Goal: Transaction & Acquisition: Register for event/course

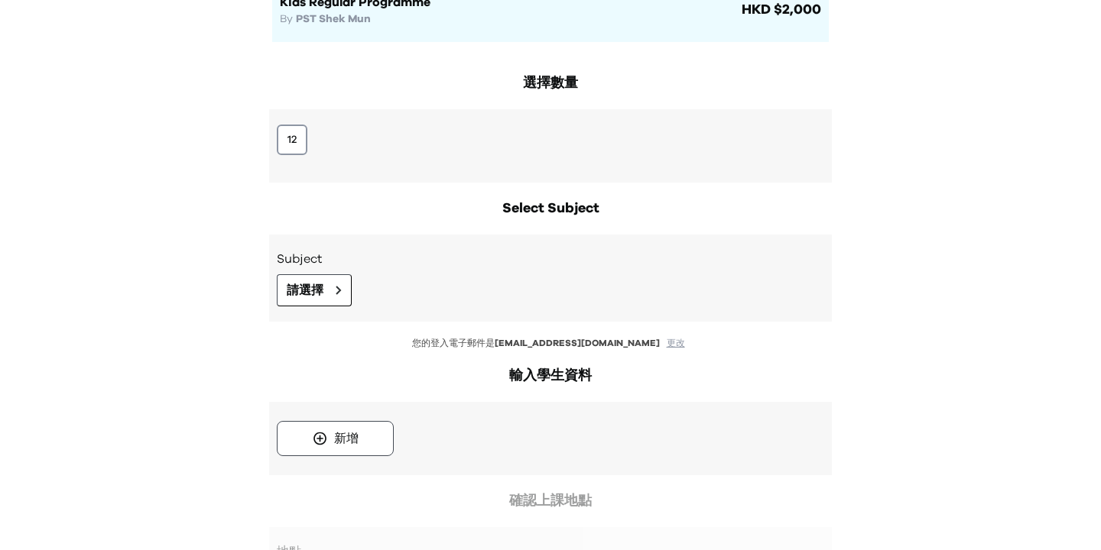
scroll to position [185, 0]
click at [298, 154] on div "12" at bounding box center [550, 145] width 563 height 73
click at [296, 128] on button "12" at bounding box center [292, 139] width 31 height 31
click at [340, 287] on icon at bounding box center [339, 289] width 6 height 9
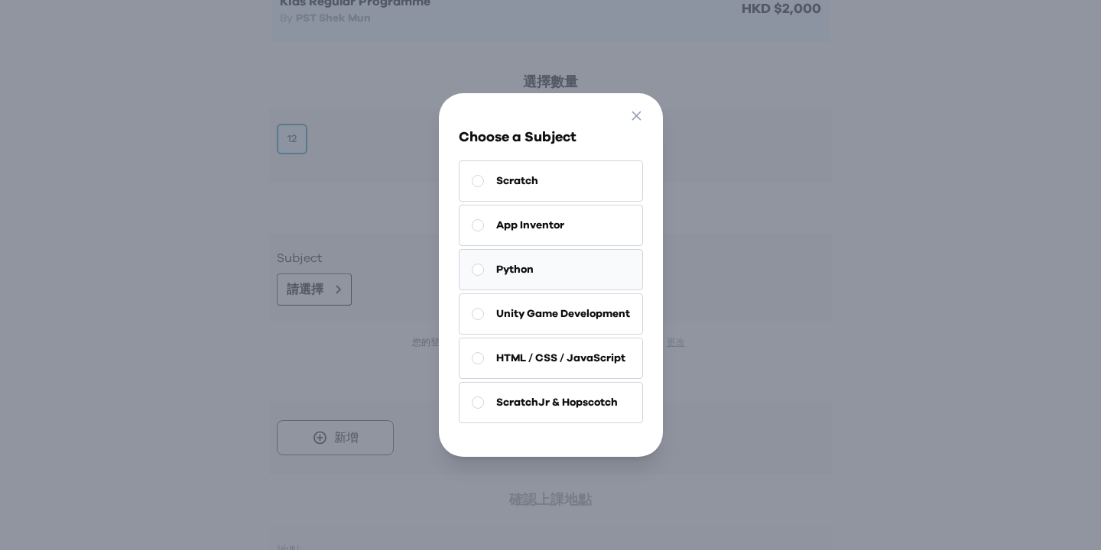
click at [517, 277] on span "Python" at bounding box center [514, 269] width 37 height 15
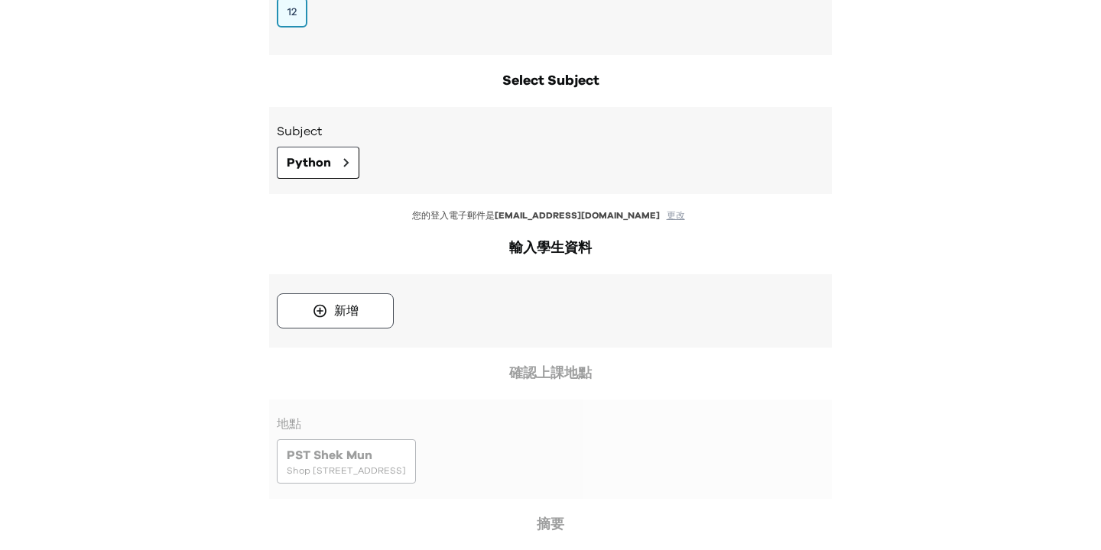
scroll to position [339, 0]
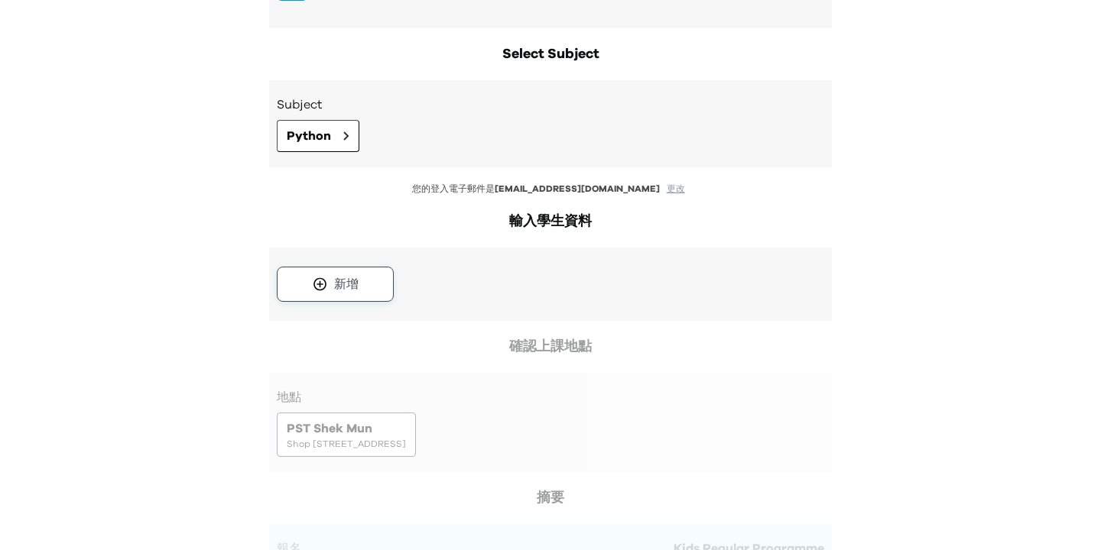
click at [367, 297] on button "新增" at bounding box center [335, 284] width 117 height 35
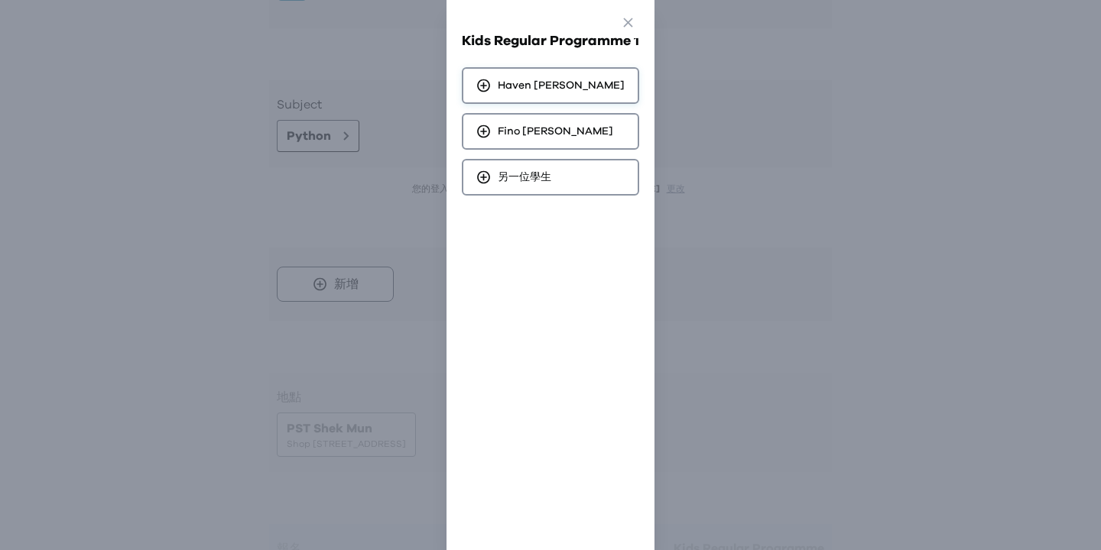
click at [528, 80] on span "Haven Liang" at bounding box center [561, 85] width 127 height 15
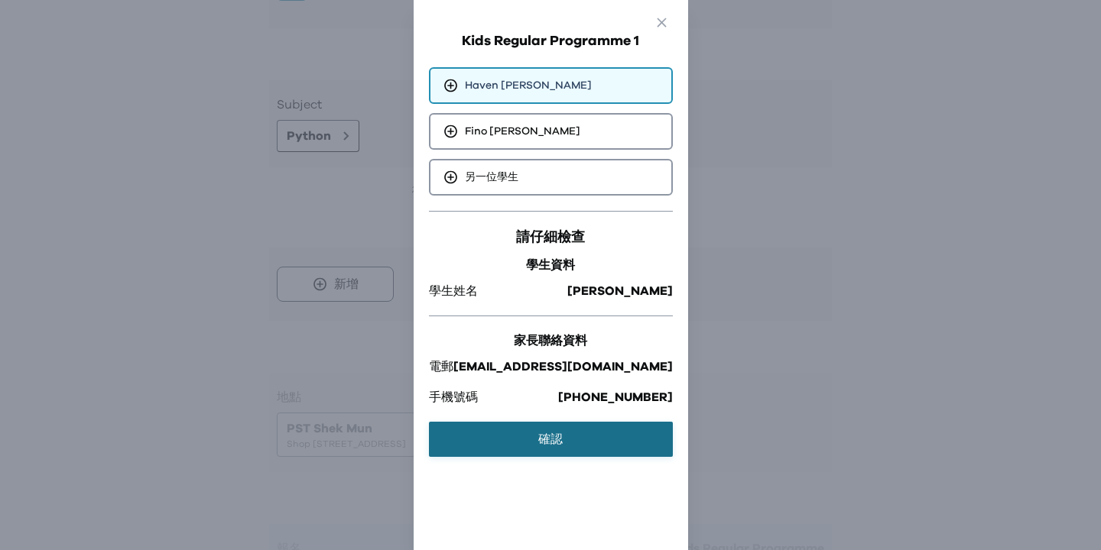
click at [578, 427] on button "確認" at bounding box center [551, 439] width 244 height 35
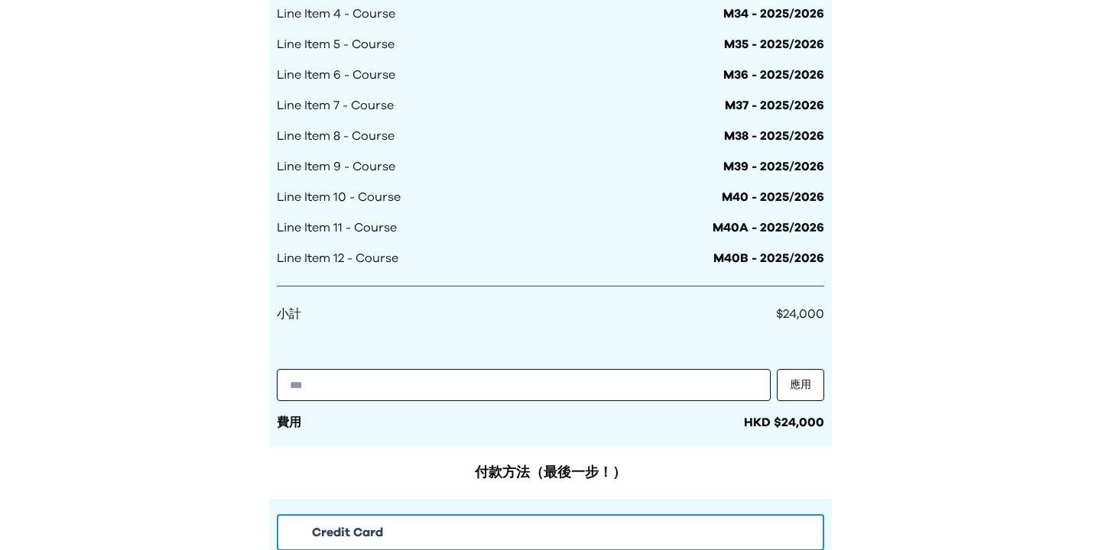
scroll to position [1144, 0]
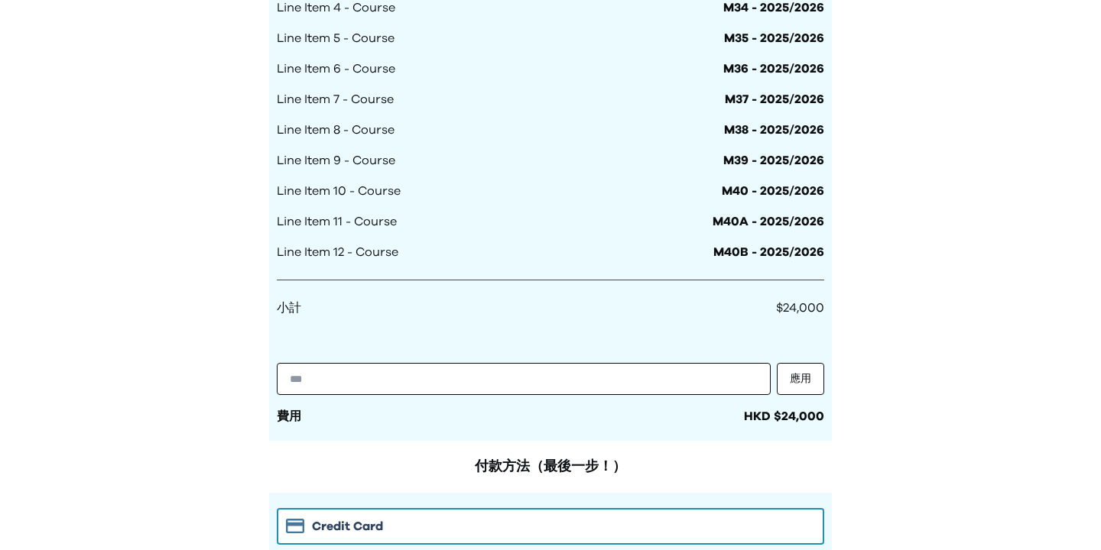
click at [800, 304] on span "$24,000" at bounding box center [800, 308] width 48 height 12
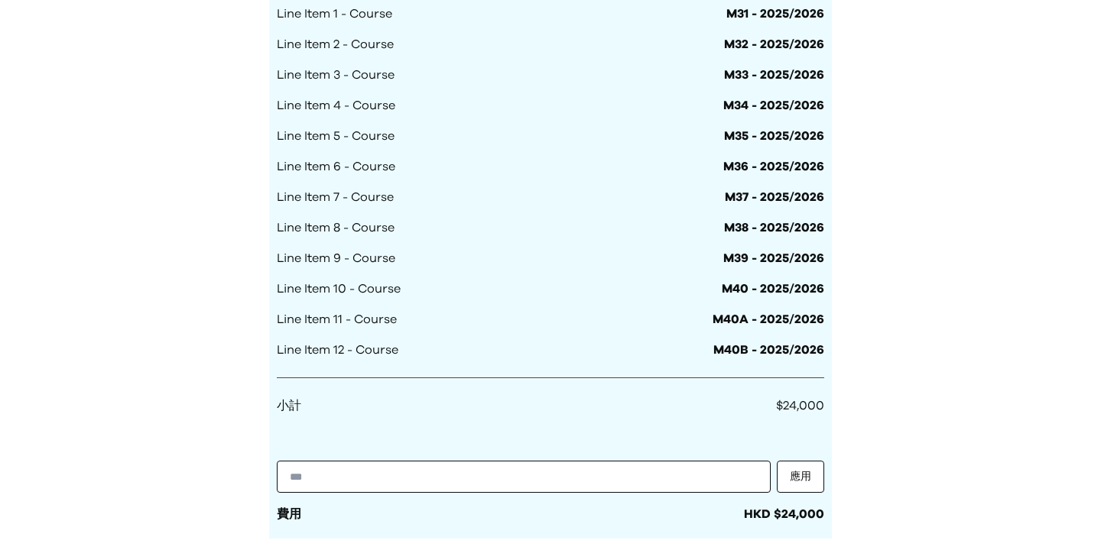
scroll to position [1459, 0]
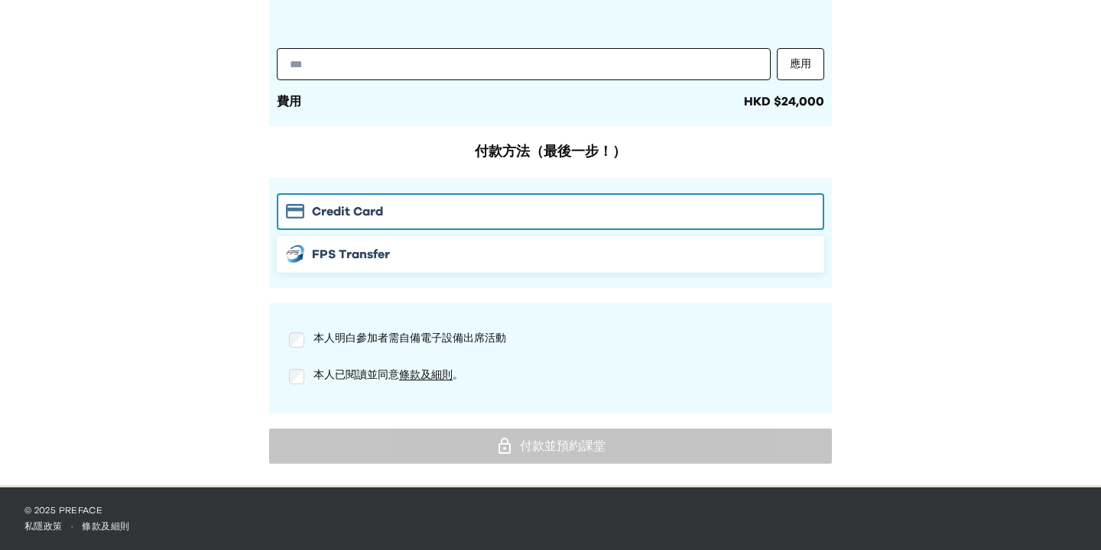
click at [506, 261] on div "FPS Transfer" at bounding box center [550, 254] width 529 height 18
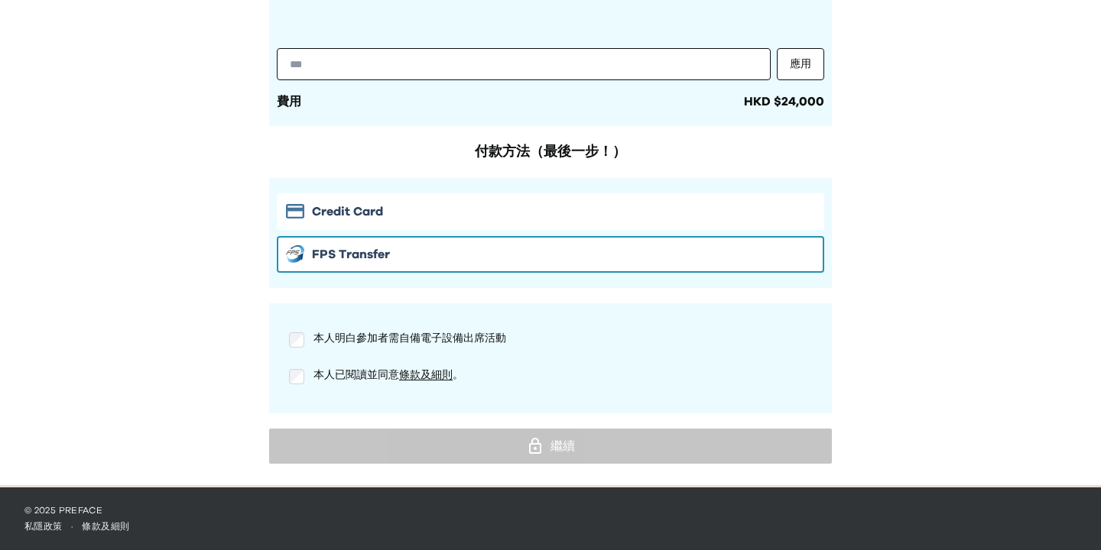
click at [287, 363] on div "本人明白參加者需自備電子設備出席活動 本人已閱讀並同意 條款及細則 。" at bounding box center [550, 358] width 547 height 79
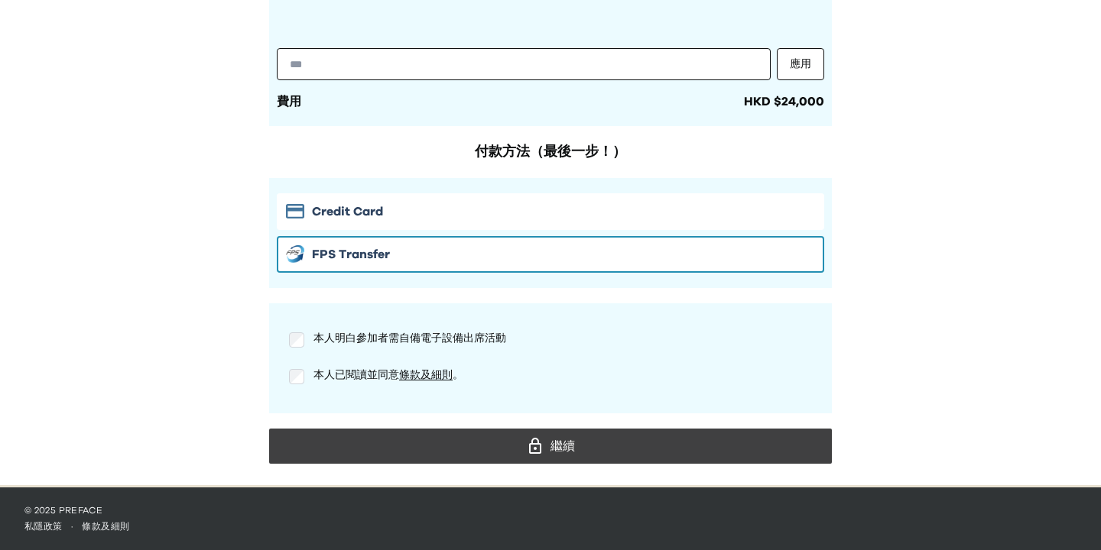
click at [431, 368] on p "本人已閱讀並同意 條款及細則 。" at bounding box center [388, 375] width 150 height 15
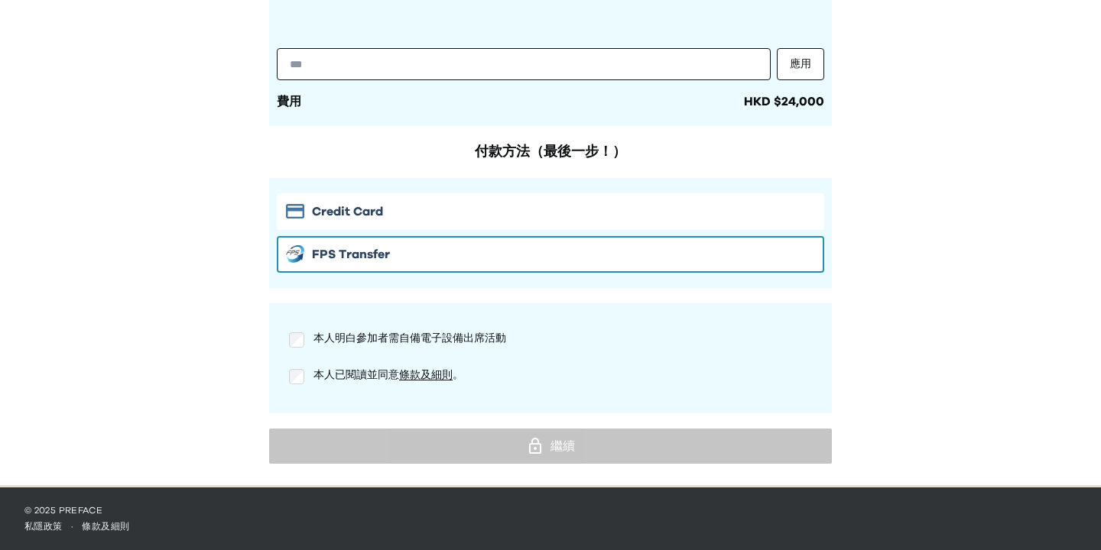
click at [305, 381] on div "本人已閱讀並同意 條款及細則 。" at bounding box center [550, 377] width 523 height 18
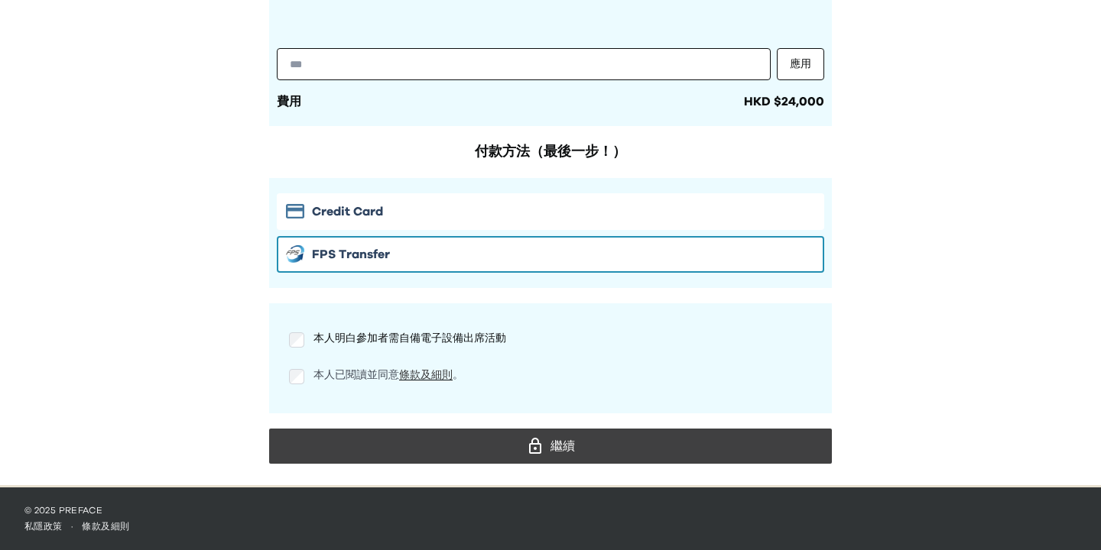
click at [427, 378] on link "條款及細則" at bounding box center [426, 375] width 54 height 11
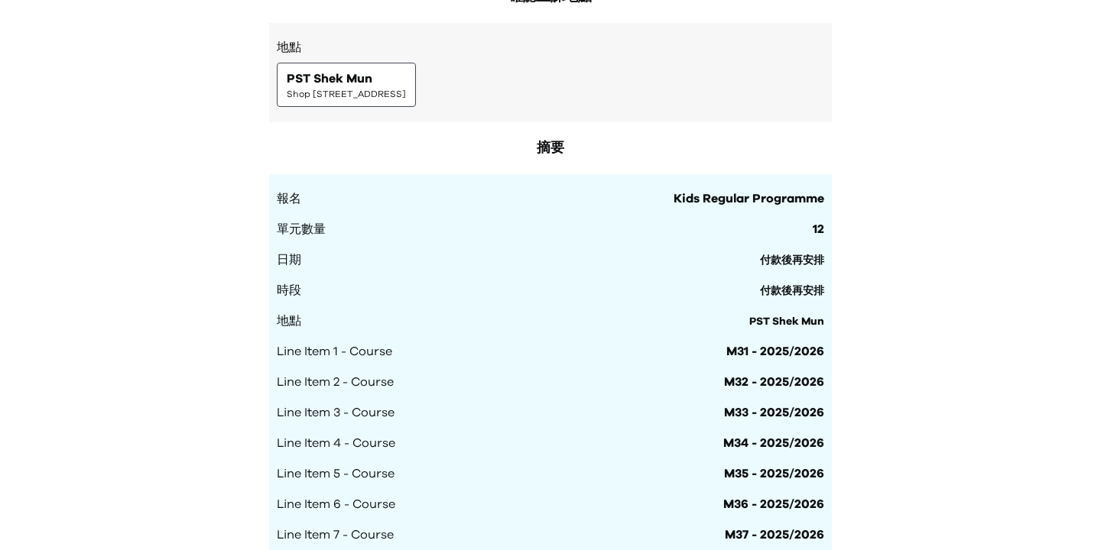
scroll to position [382, 0]
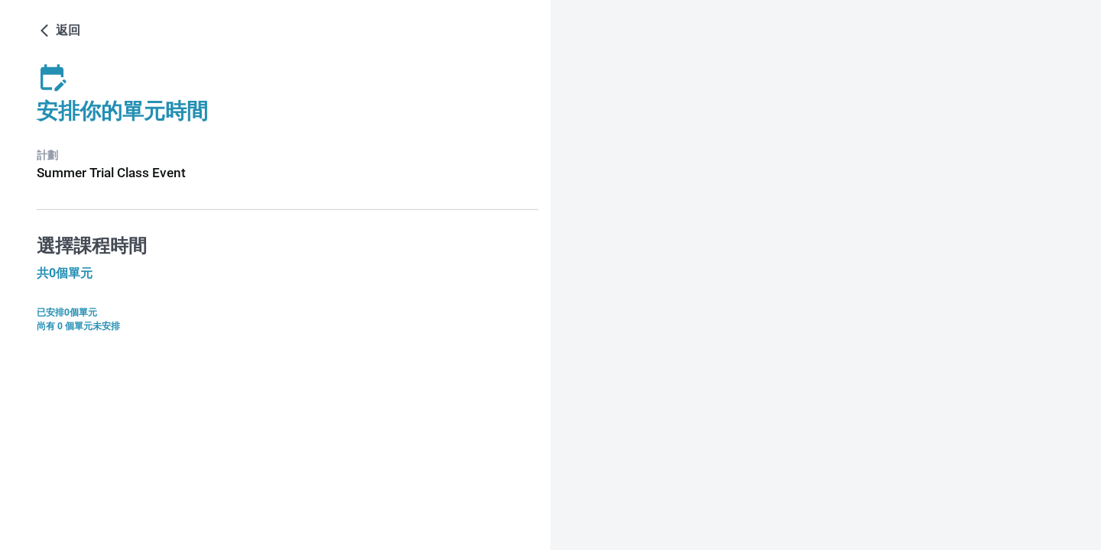
click at [58, 339] on div "返回 安排你的單元時間 計劃 Summer Trial Class Event 選擇課程時間 共0個單元 已安排0個單元 尚有 0 個單元未安排" at bounding box center [275, 268] width 550 height 537
click at [63, 225] on div "返回 安排你的單元時間 計劃 Summer Trial Class Event 選擇課程時間 共0個單元 已安排0個單元 尚有 0 個單元未安排" at bounding box center [287, 175] width 501 height 315
click at [63, 269] on h5 "共0個單元" at bounding box center [287, 273] width 501 height 15
click at [105, 323] on p "尚有 0 個單元未安排" at bounding box center [287, 327] width 501 height 14
click at [144, 178] on h6 "Summer Trial Class Event" at bounding box center [287, 173] width 501 height 21
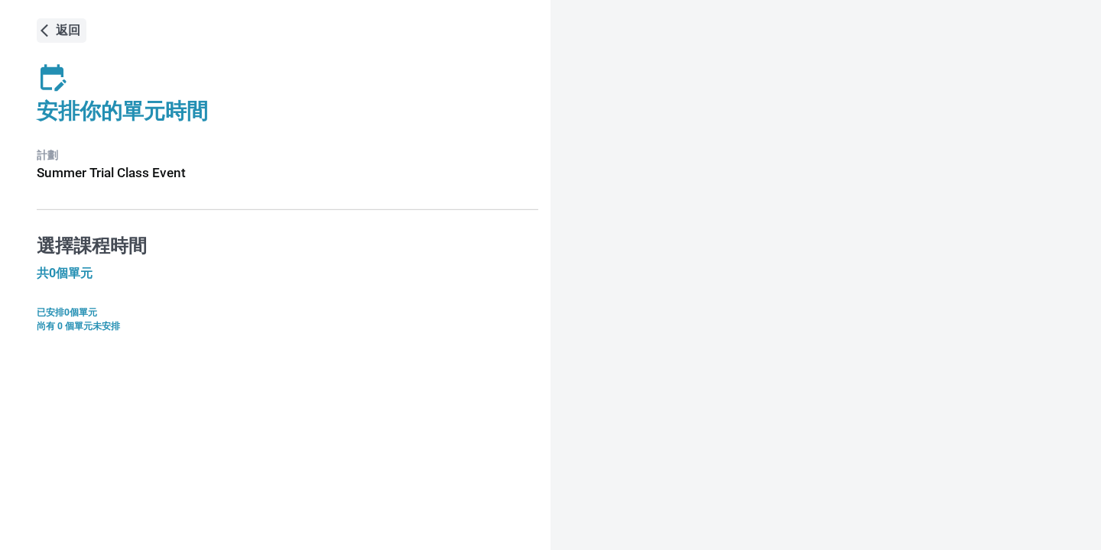
click at [47, 28] on icon "button" at bounding box center [45, 31] width 16 height 16
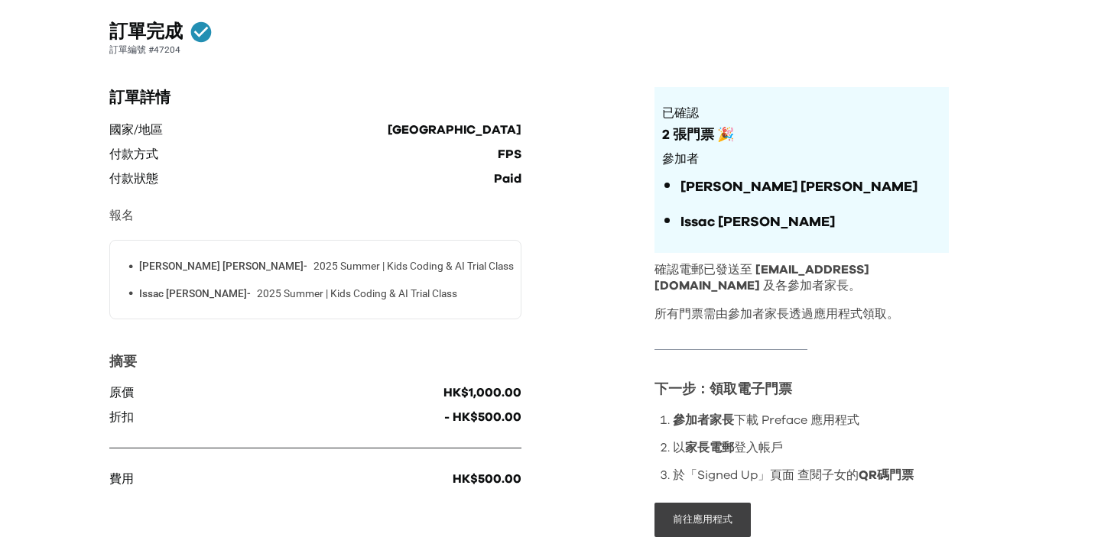
scroll to position [86, 0]
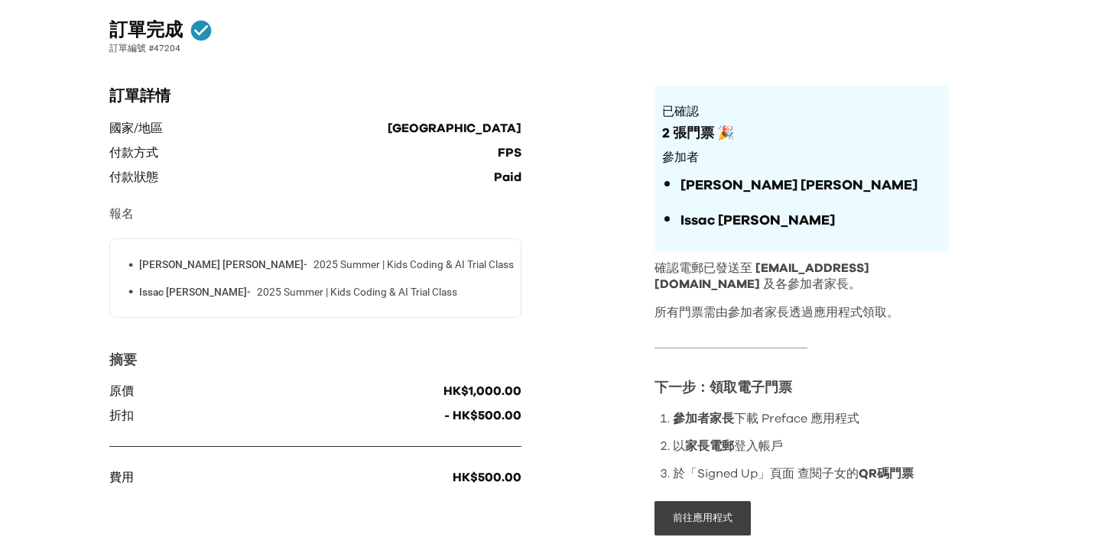
click at [296, 277] on ul "• Lucas Wong - 2025 Summer | Kids Coding & AI Trial Class • Issac Wong - 2025 S…" at bounding box center [315, 279] width 398 height 44
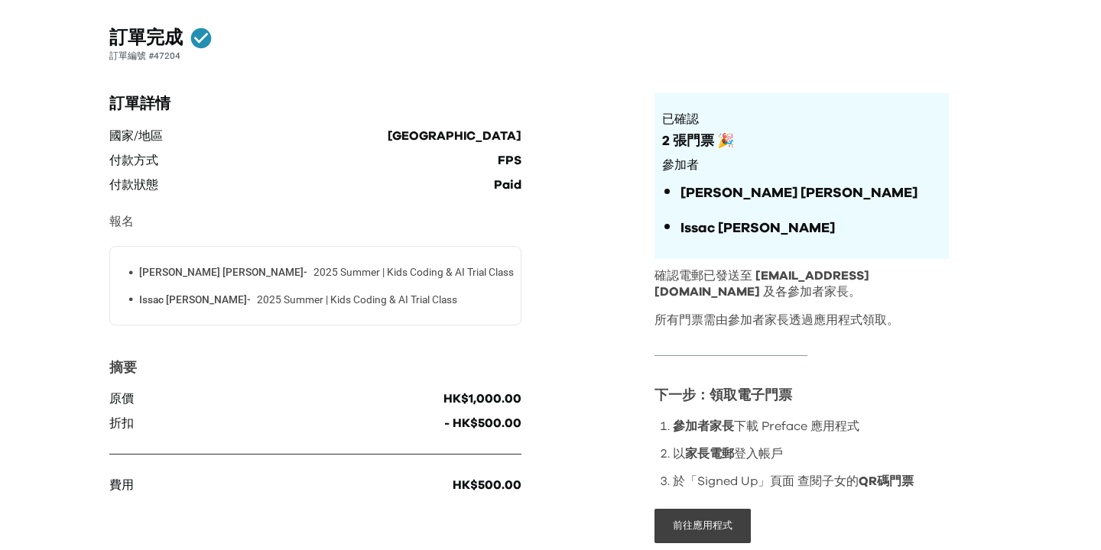
scroll to position [0, 0]
